Goal: Check status

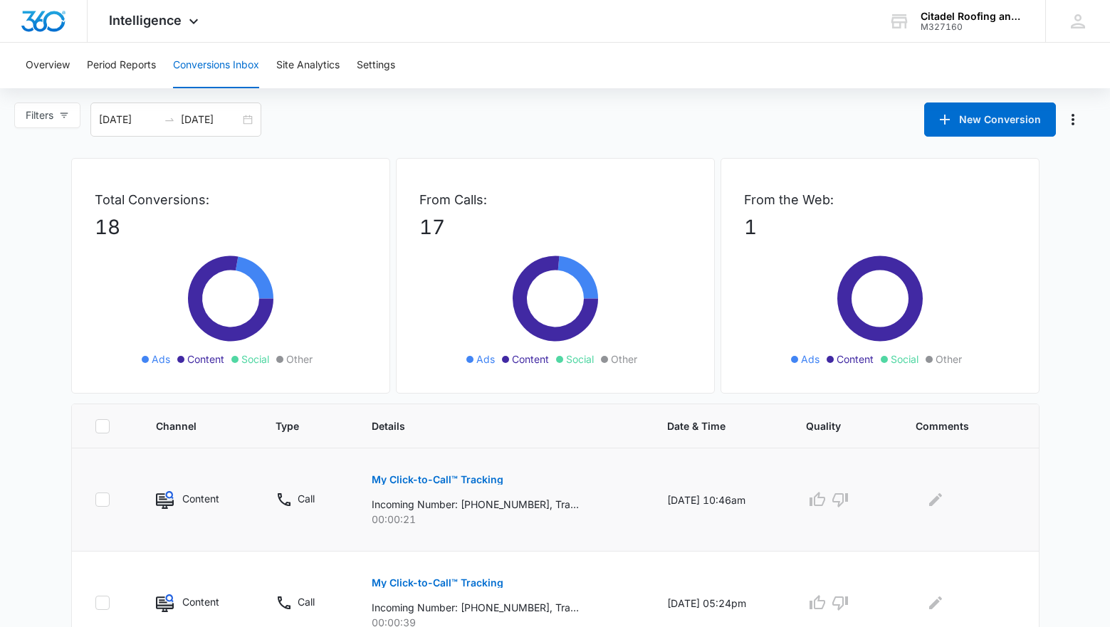
click at [453, 478] on p "My Click-to-Call™ Tracking" at bounding box center [438, 480] width 132 height 10
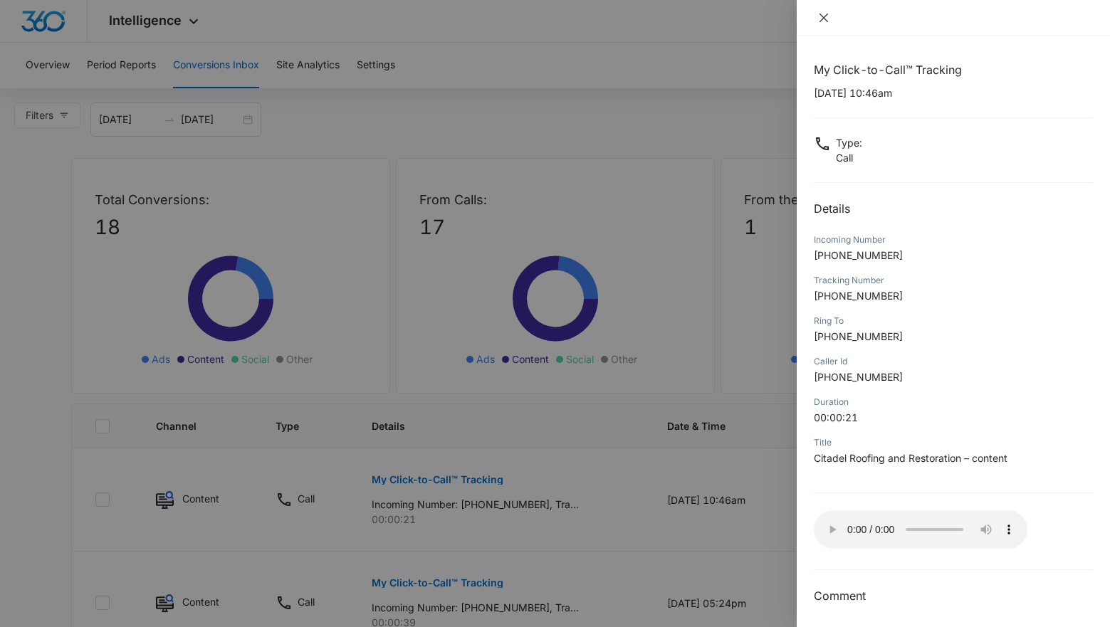
click at [827, 22] on icon "close" at bounding box center [823, 17] width 11 height 11
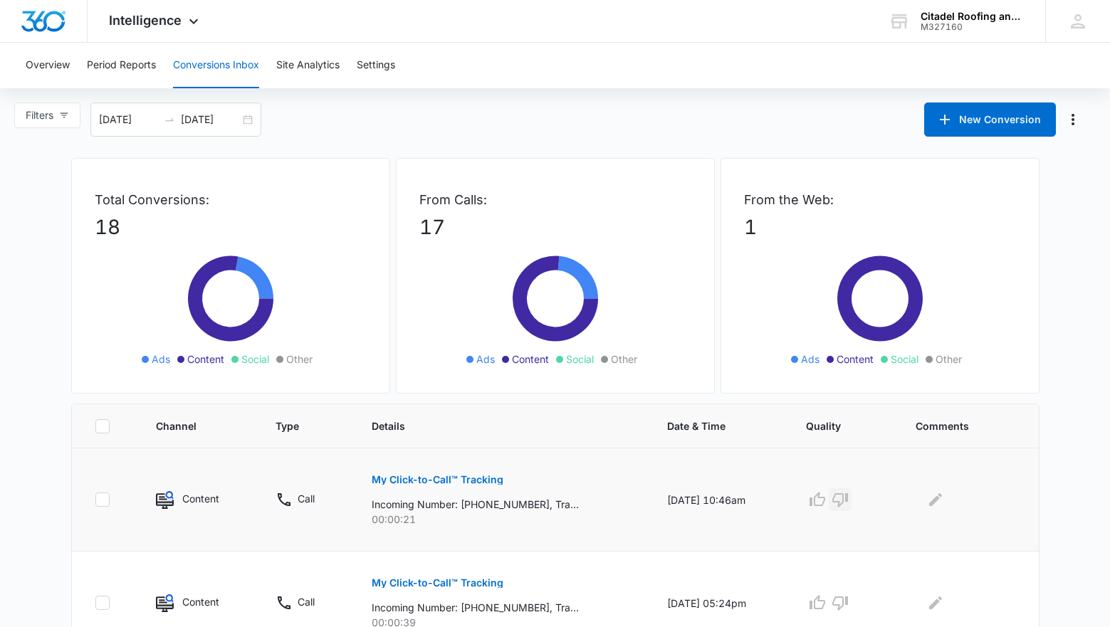
click at [848, 505] on icon "button" at bounding box center [841, 501] width 16 height 14
